Goal: Task Accomplishment & Management: Manage account settings

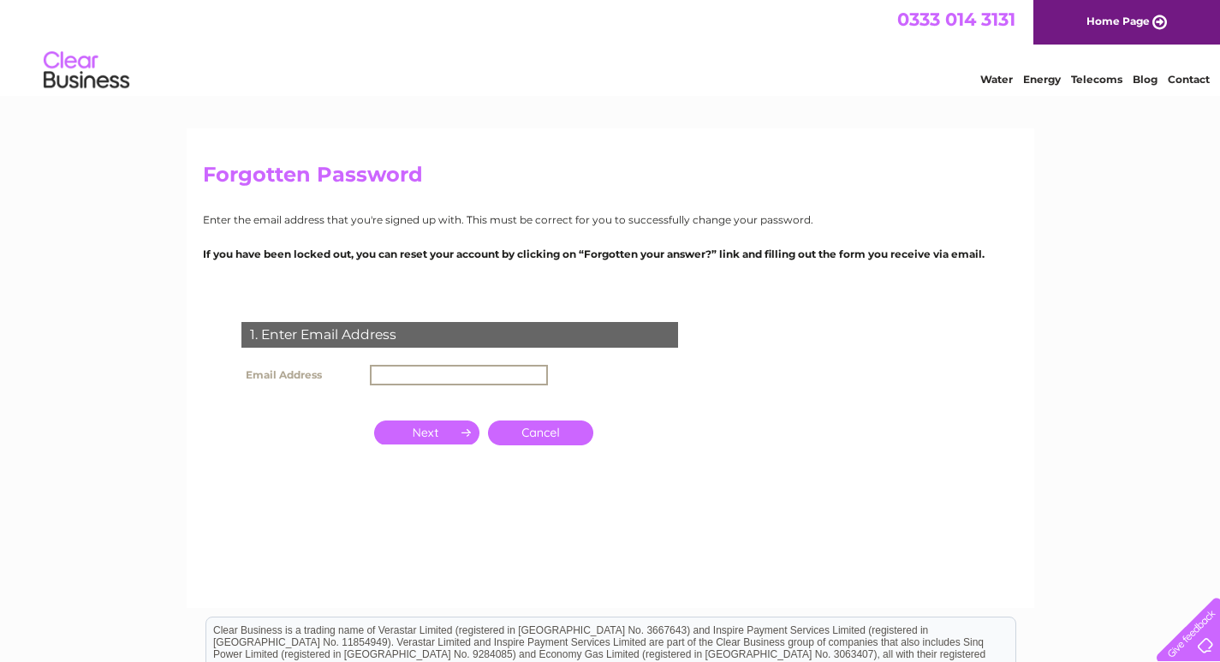
click at [449, 379] on input "text" at bounding box center [459, 375] width 178 height 21
paste input "[EMAIL_ADDRESS][DOMAIN_NAME]"
click at [446, 431] on input "button" at bounding box center [426, 432] width 105 height 24
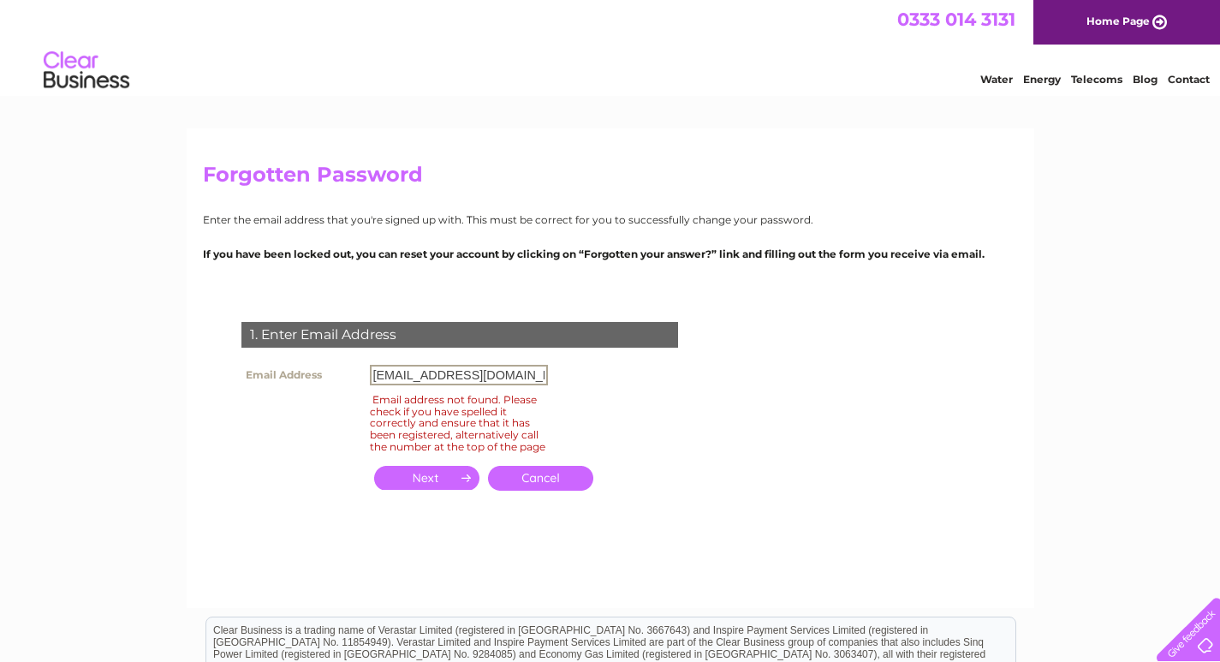
drag, startPoint x: 527, startPoint y: 373, endPoint x: 338, endPoint y: 363, distance: 189.4
click at [338, 363] on tr "Email Address [EMAIL_ADDRESS][DOMAIN_NAME]" at bounding box center [394, 374] width 315 height 29
paste input "[EMAIL_ADDRESS][DOMAIN_NAME]"
type input "[EMAIL_ADDRESS][DOMAIN_NAME]"
click at [425, 490] on input "button" at bounding box center [426, 478] width 105 height 24
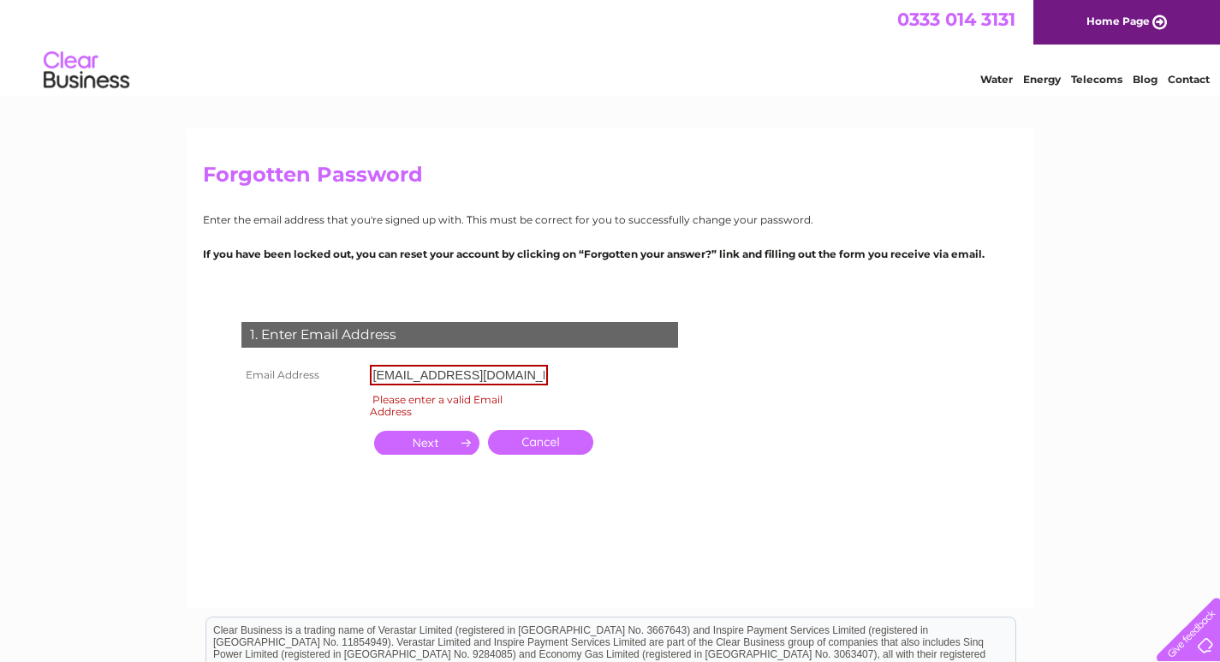
click at [424, 440] on input "button" at bounding box center [426, 442] width 105 height 24
click at [529, 451] on link "Cancel" at bounding box center [540, 442] width 105 height 25
click at [534, 445] on link "Cancel" at bounding box center [540, 442] width 105 height 25
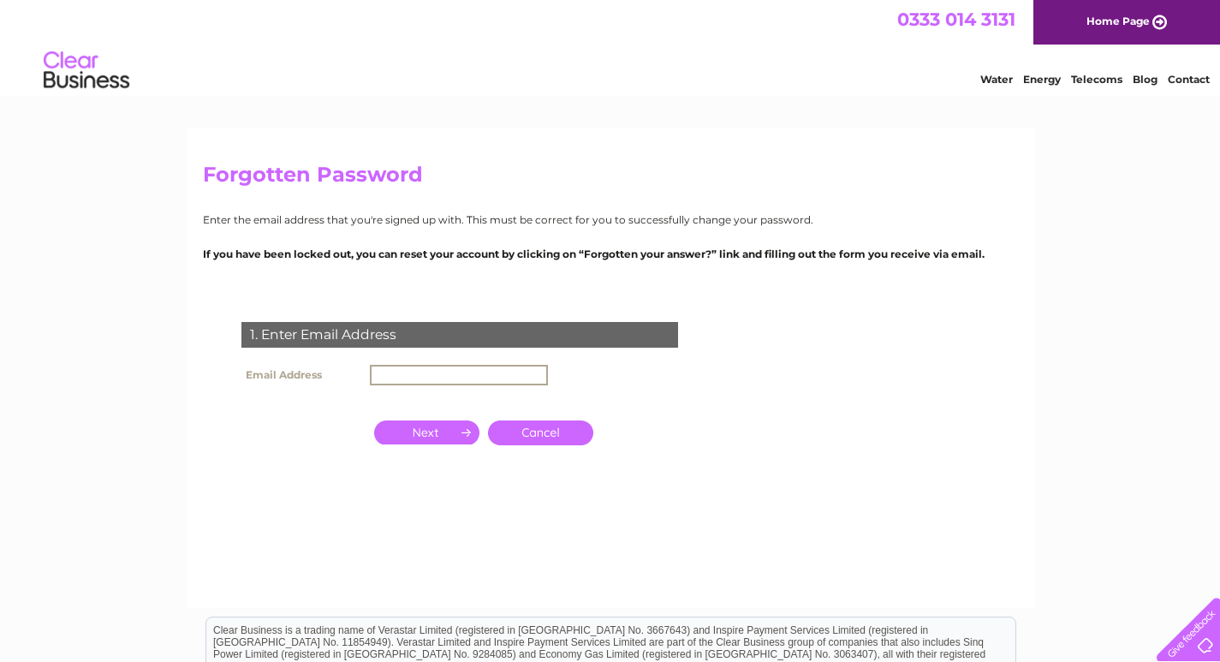
click at [442, 377] on input "text" at bounding box center [459, 375] width 178 height 21
paste input "info@tastyt.co.uk"
type input "info@tastyt.co.uk"
click at [405, 434] on input "button" at bounding box center [426, 432] width 105 height 24
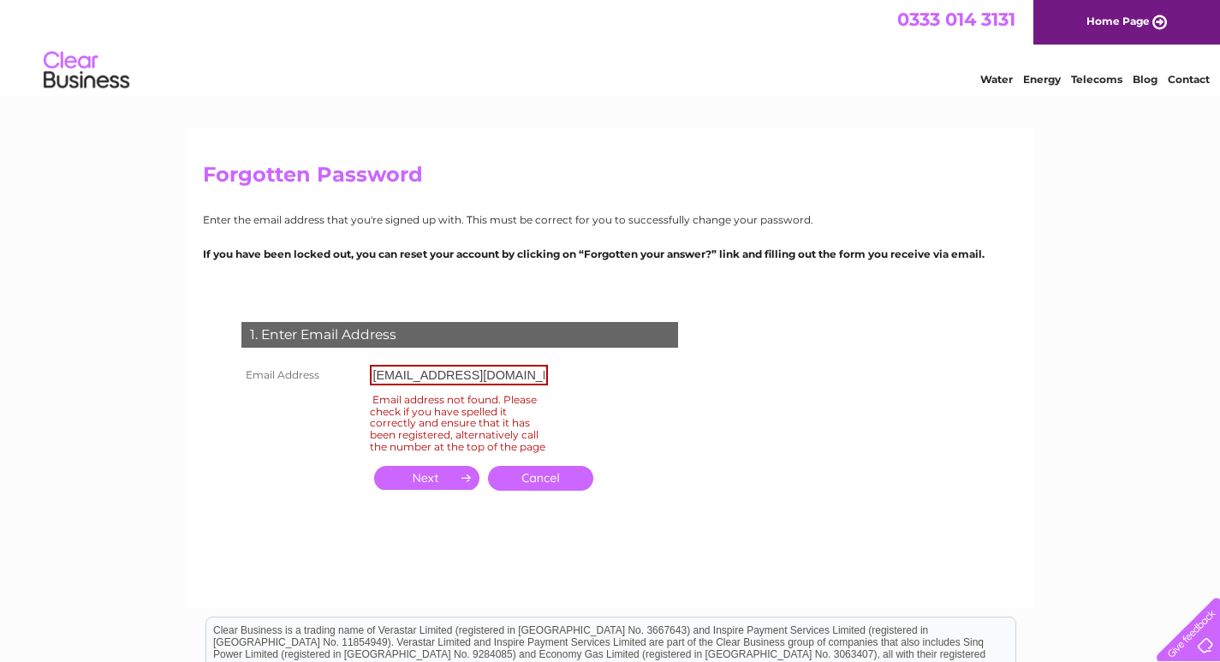
click at [556, 483] on link "Cancel" at bounding box center [540, 478] width 105 height 25
